Goal: Task Accomplishment & Management: Manage account settings

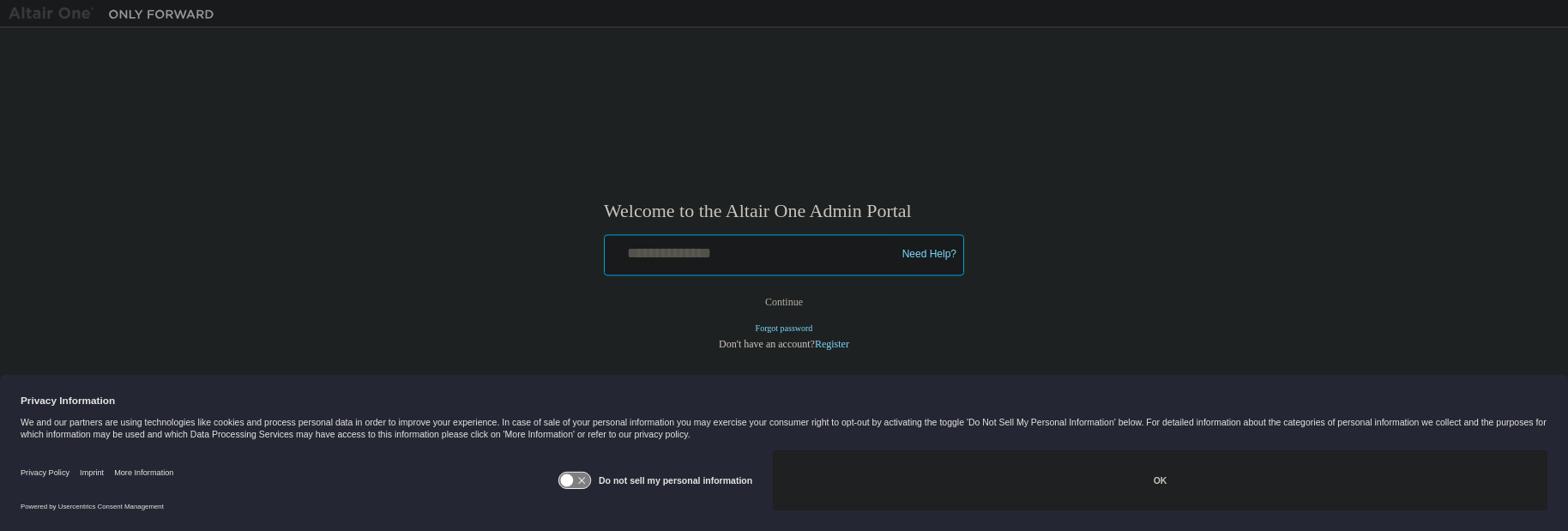
click at [768, 252] on input "text" at bounding box center [753, 251] width 283 height 25
paste input "**********"
type input "**********"
click at [781, 303] on button "Continue" at bounding box center [784, 301] width 74 height 26
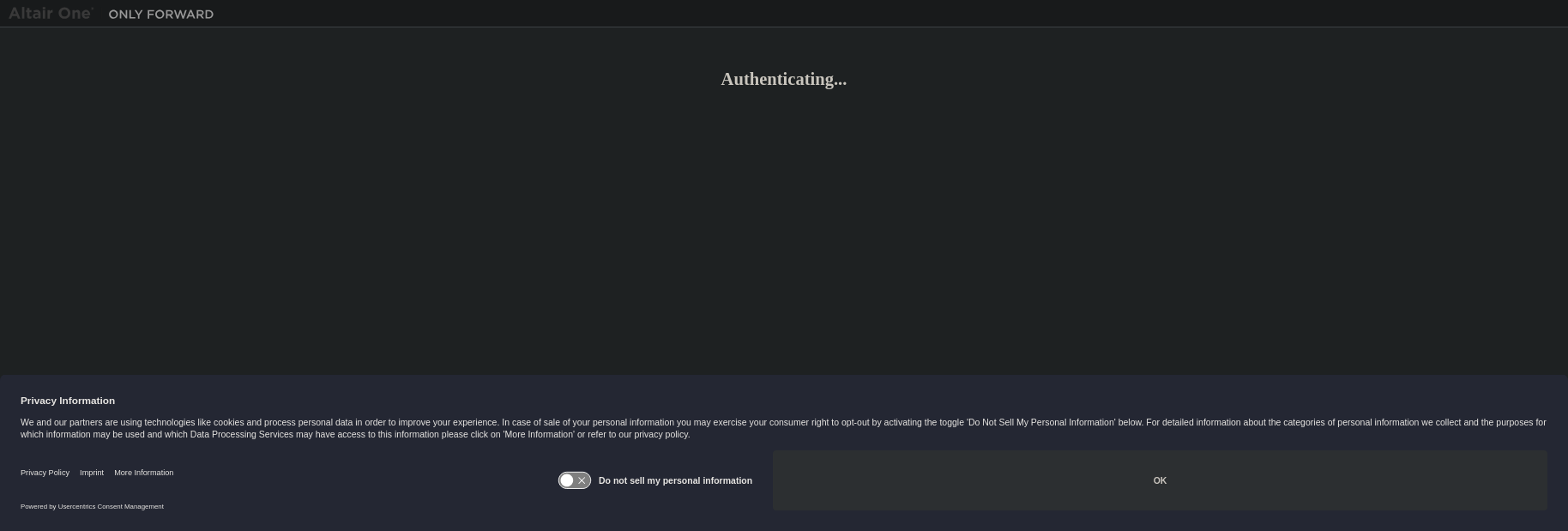
click at [1129, 491] on button "OK" at bounding box center [1160, 481] width 774 height 60
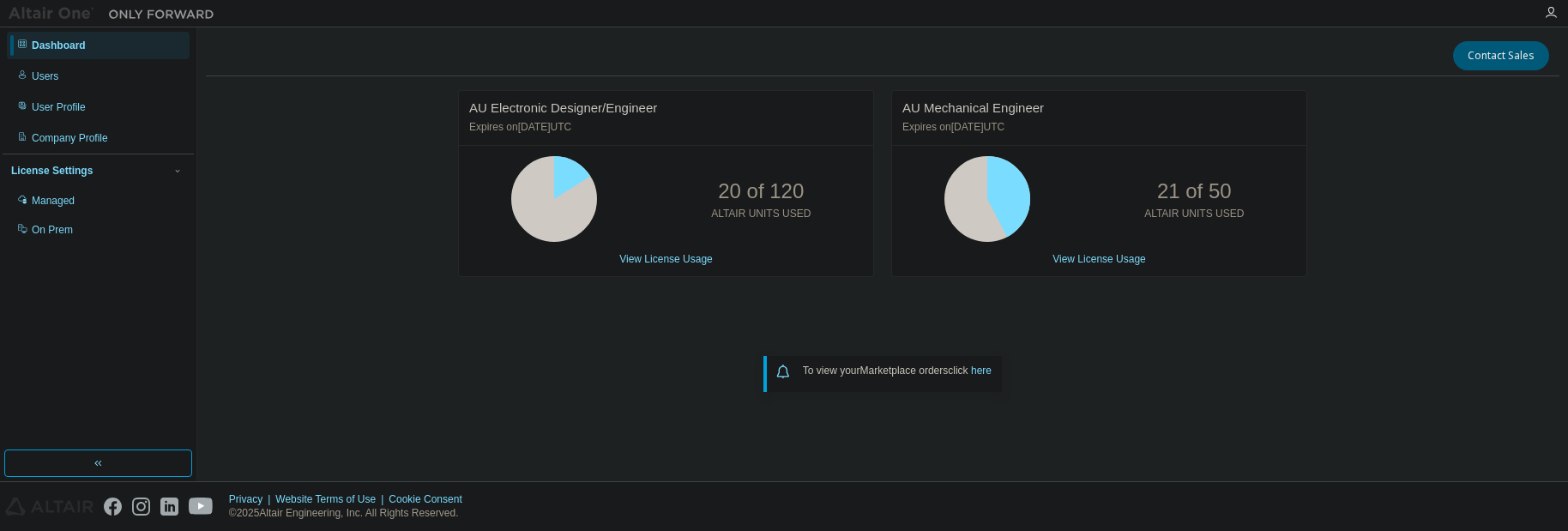
click at [51, 46] on div "Dashboard" at bounding box center [58, 46] width 54 height 14
click at [53, 15] on img at bounding box center [116, 13] width 215 height 17
click at [89, 462] on button "button" at bounding box center [98, 463] width 188 height 27
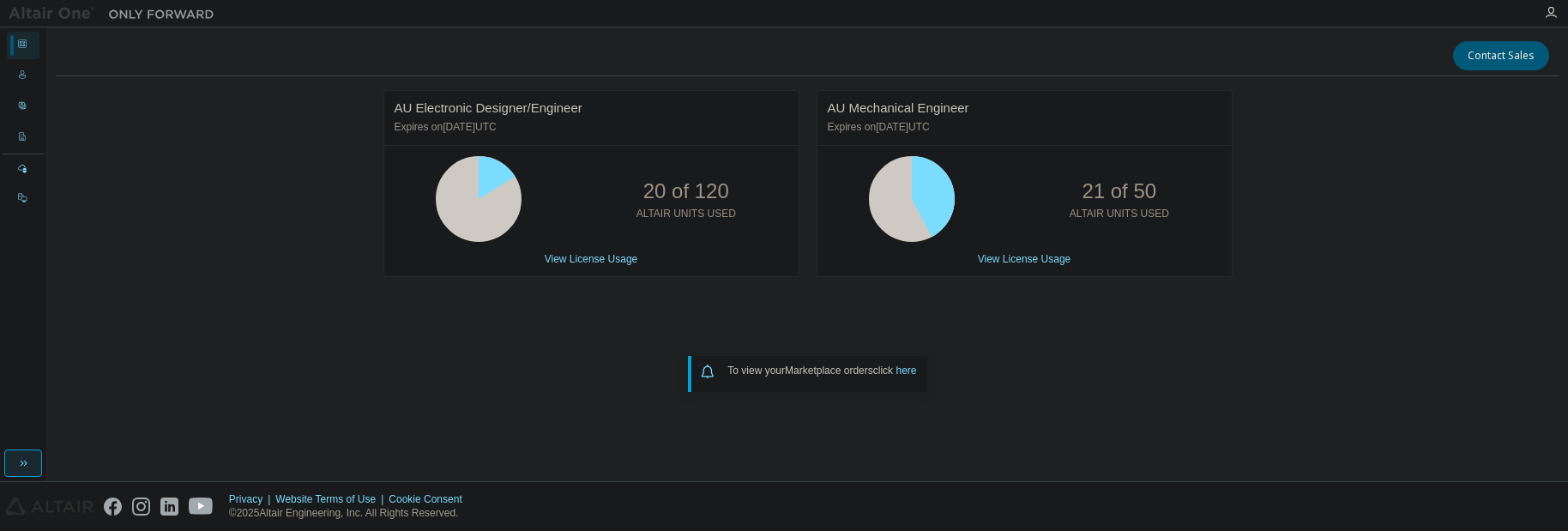
click at [30, 456] on button "button" at bounding box center [23, 463] width 38 height 27
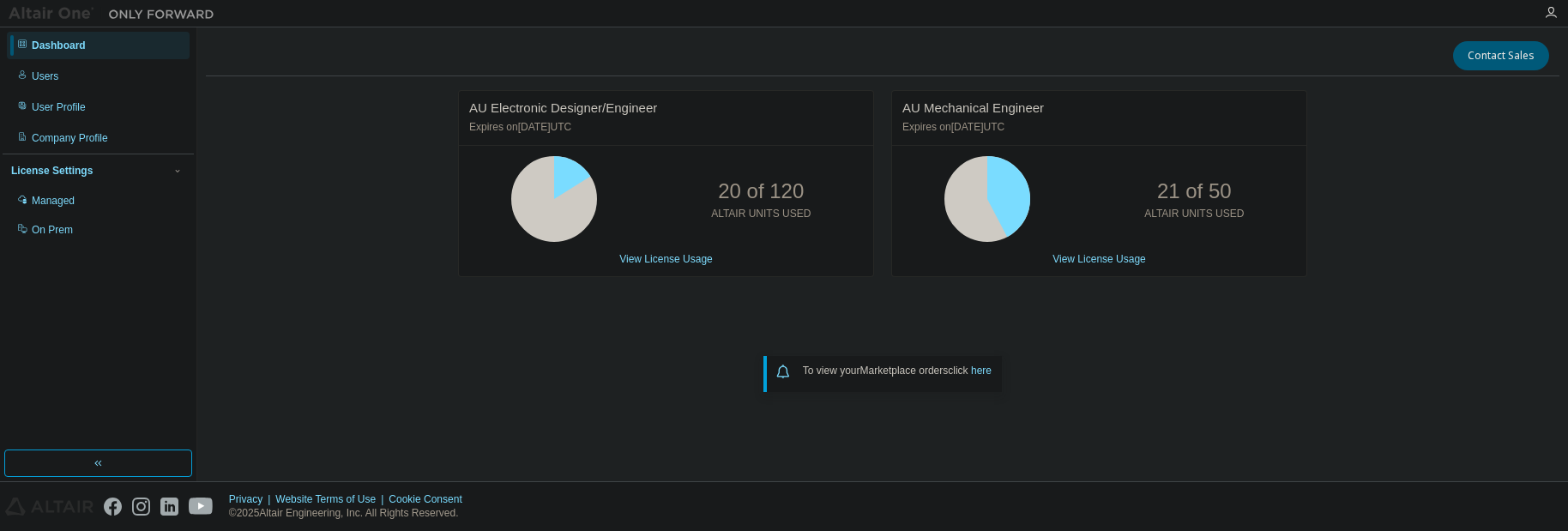
click at [21, 5] on img at bounding box center [116, 13] width 215 height 17
click at [152, 11] on img at bounding box center [116, 13] width 215 height 17
click at [531, 117] on div "AU Electronic Designer/Engineer Expires on December 31, 2025 UTC" at bounding box center [666, 118] width 414 height 55
click at [490, 309] on div "AU Electronic Designer/Engineer Expires on December 31, 2025 UTC 20 of 120 ALTA…" at bounding box center [882, 262] width 1353 height 345
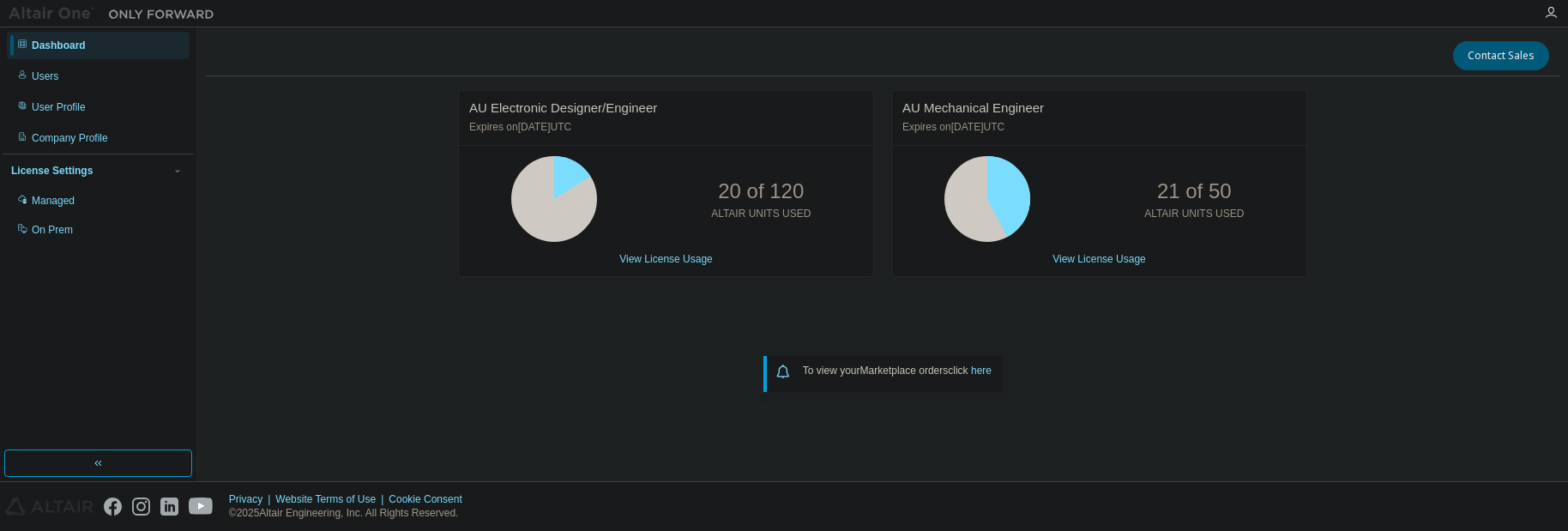
click at [24, 45] on icon at bounding box center [22, 44] width 11 height 11
click at [341, 235] on div "AU Electronic Designer/Engineer Expires on December 31, 2025 UTC 20 of 120 ALTA…" at bounding box center [882, 262] width 1353 height 345
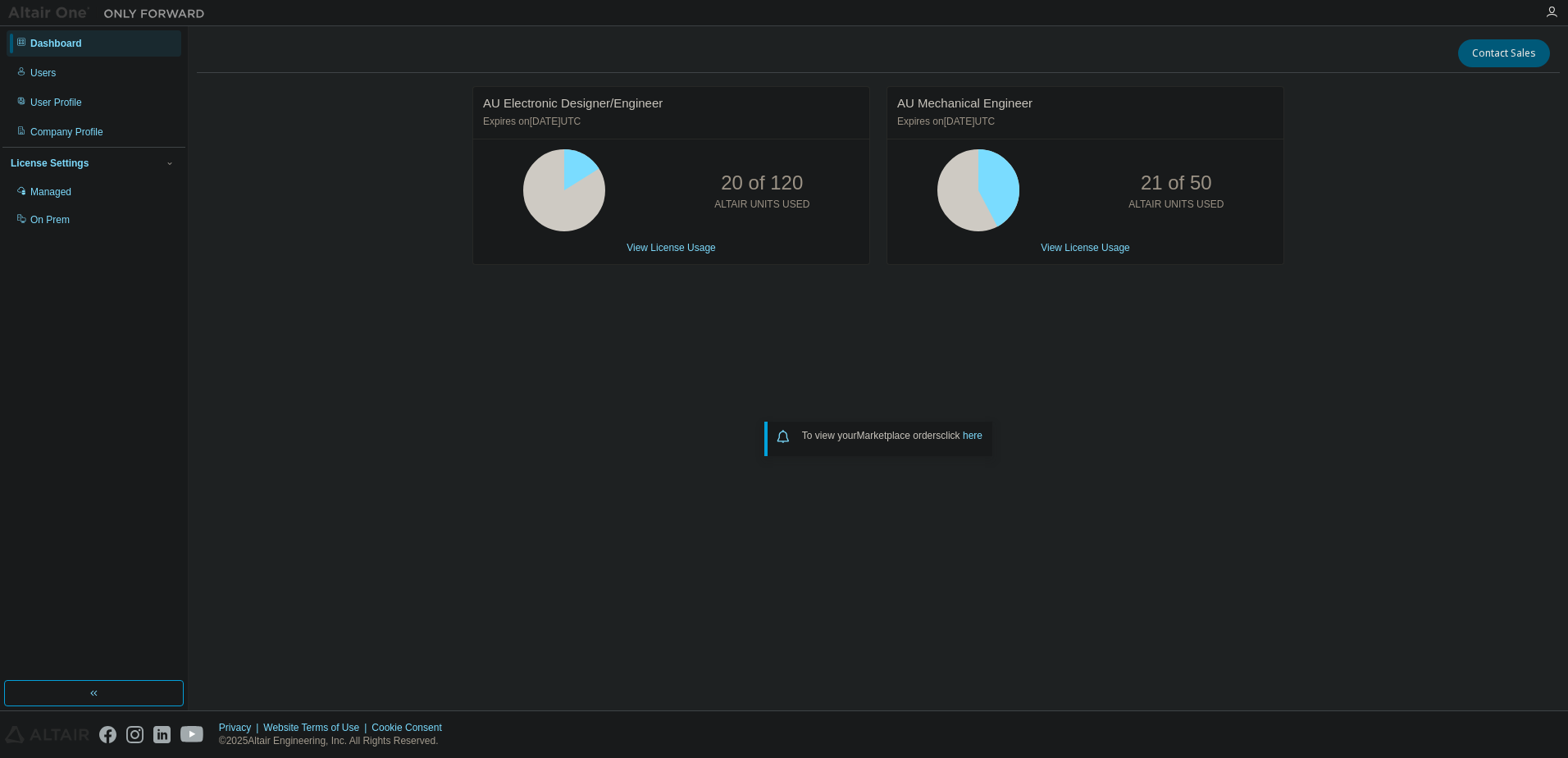
click at [13, 14] on img at bounding box center [111, 13] width 205 height 16
click at [976, 436] on link "here" at bounding box center [972, 436] width 19 height 12
click at [166, 163] on icon "button" at bounding box center [170, 164] width 10 height 10
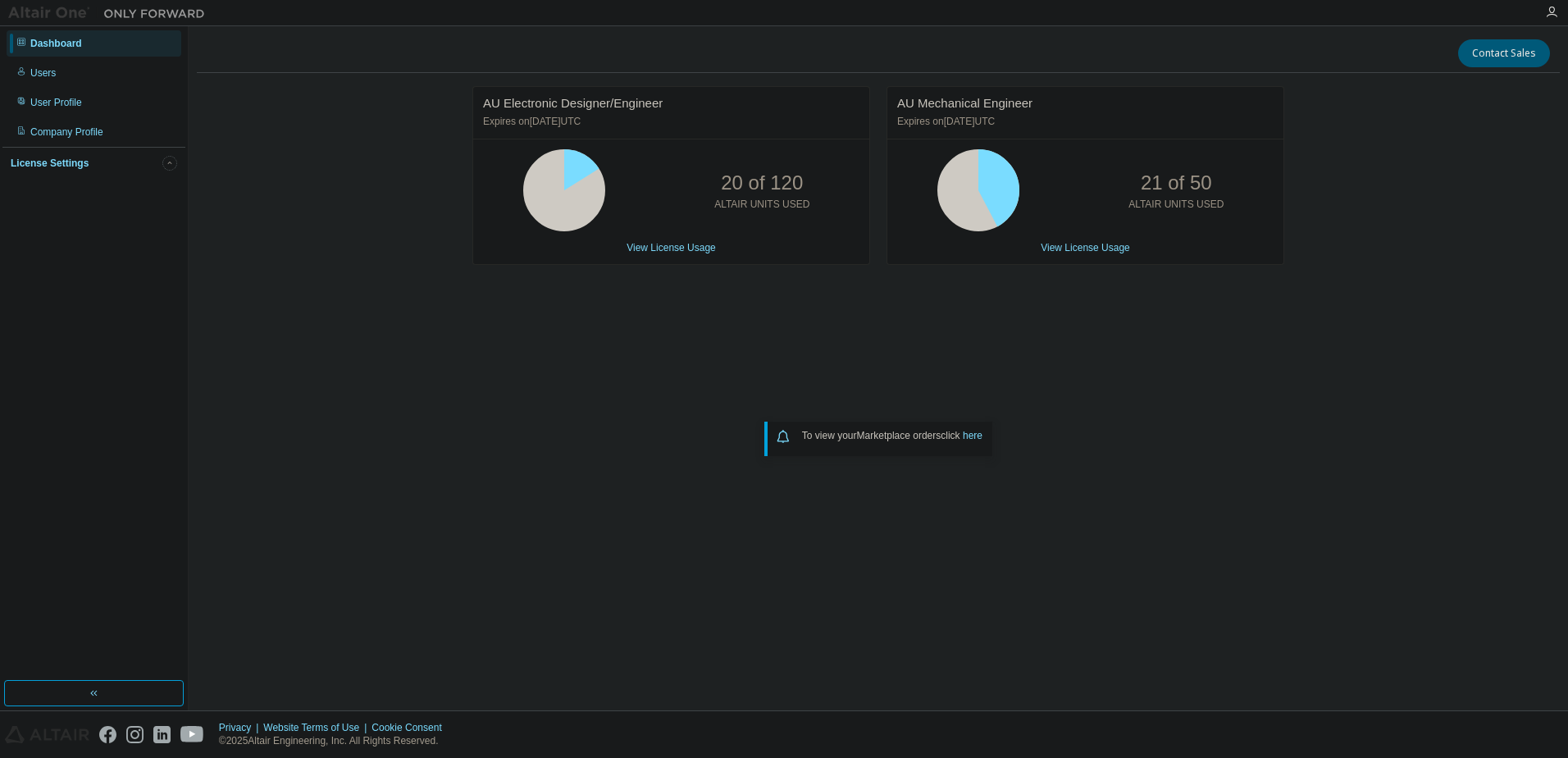
click at [166, 163] on icon "button" at bounding box center [170, 164] width 10 height 10
